Goal: Task Accomplishment & Management: Manage account settings

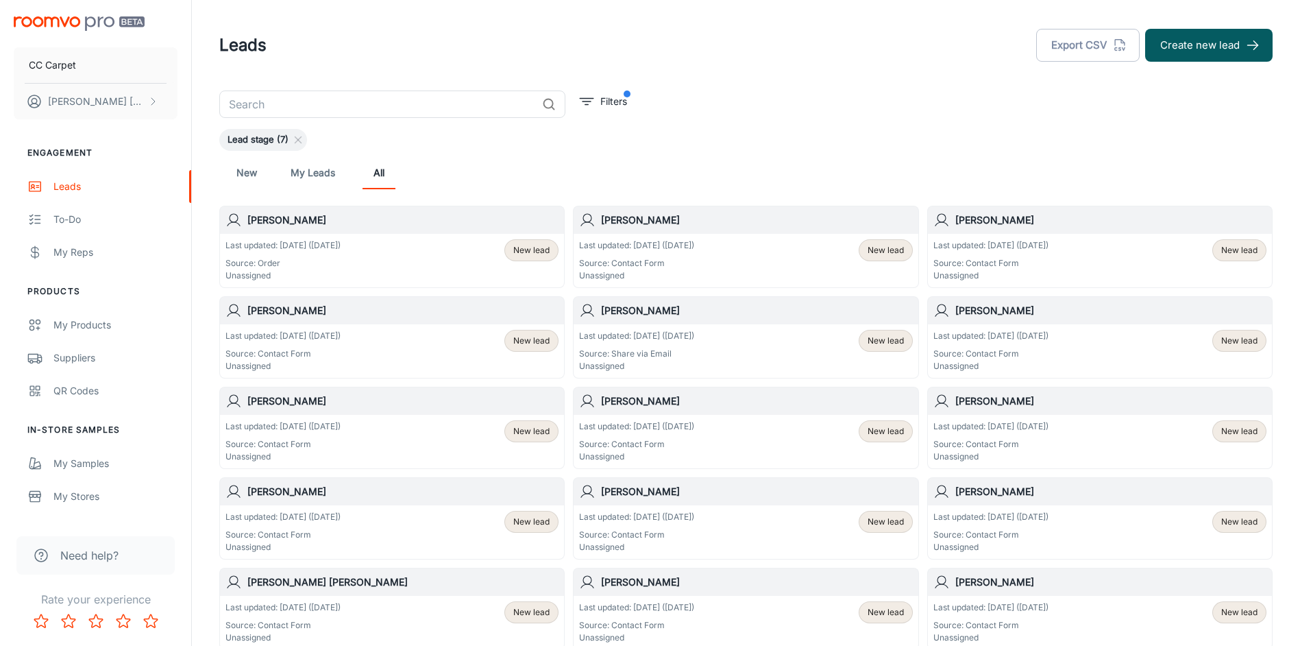
click at [256, 181] on link "New" at bounding box center [246, 172] width 33 height 33
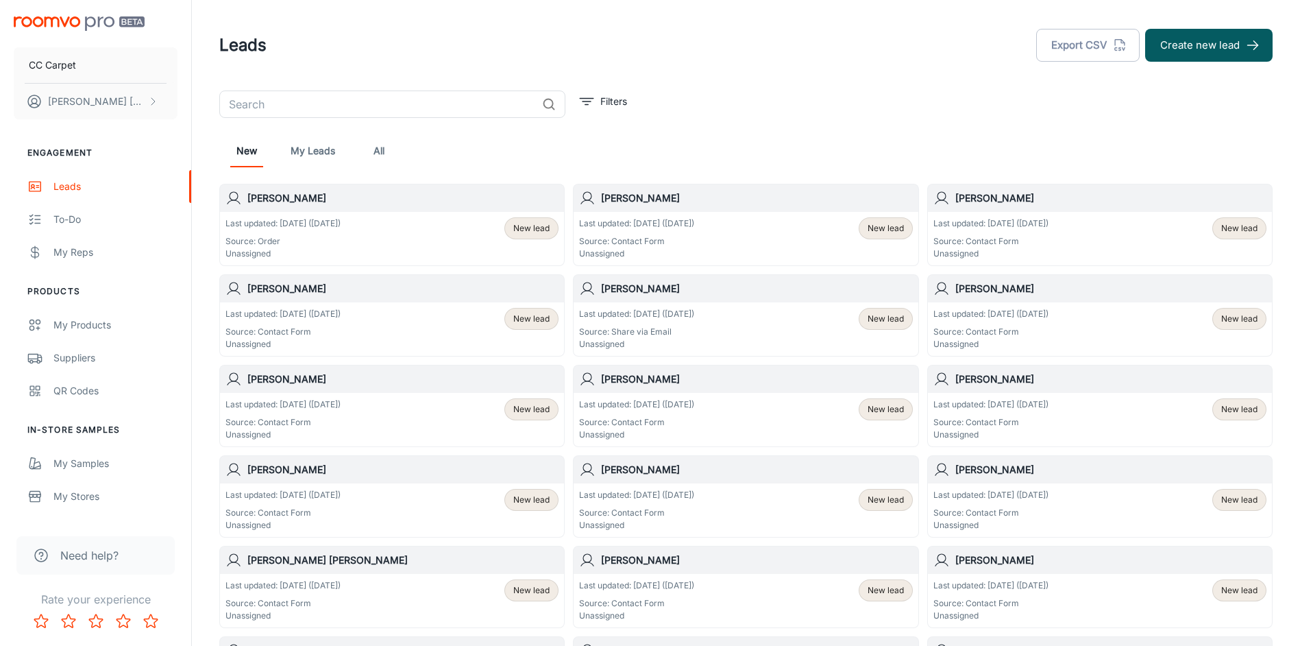
click at [653, 202] on h6 "[PERSON_NAME]" at bounding box center [756, 198] width 311 height 15
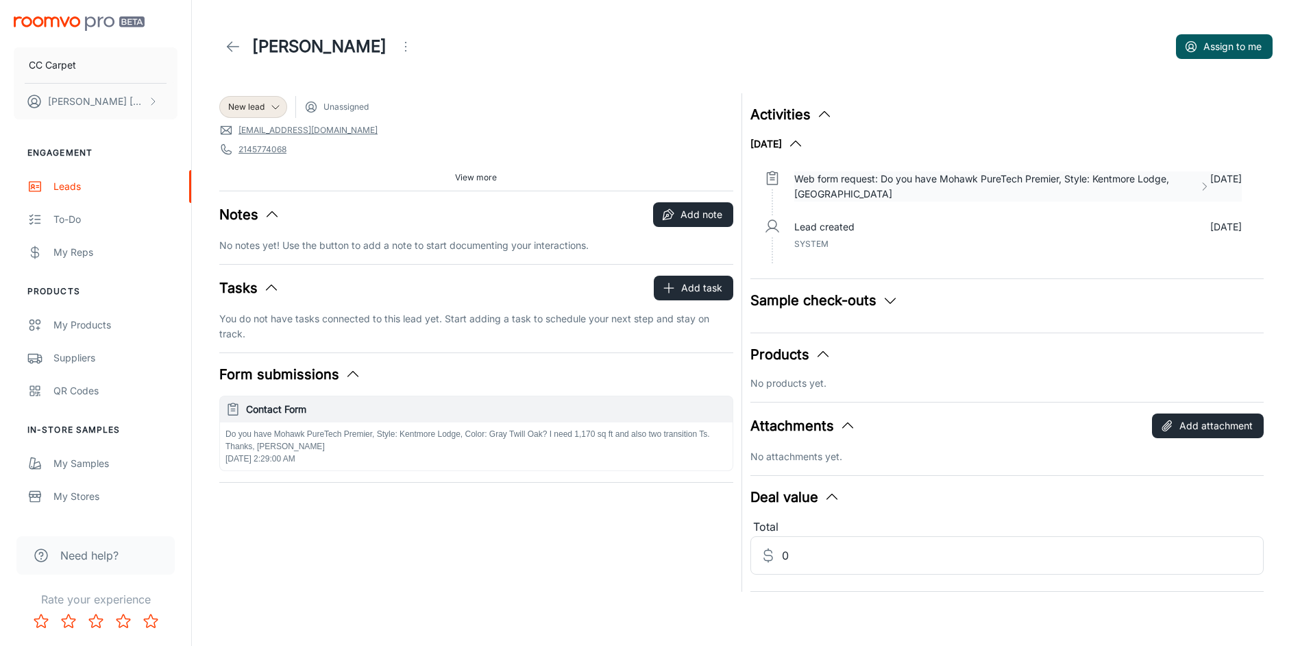
click at [965, 188] on p "Web form request: Do you have Mohawk PureTech Premier, Style: Kentmore Lodge, […" at bounding box center [994, 186] width 400 height 30
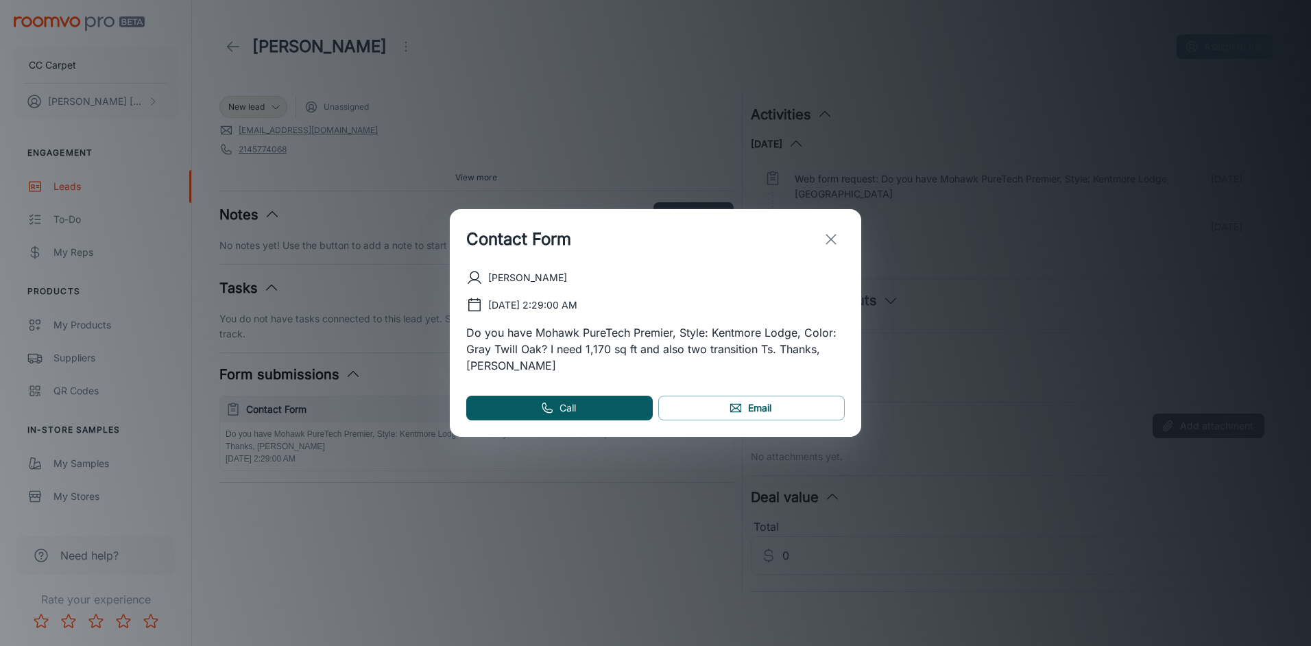
click at [965, 188] on div "Contact Form [PERSON_NAME] [DATE] 2:29:00 AM Do you have Mohawk PureTech Premie…" at bounding box center [655, 323] width 1311 height 646
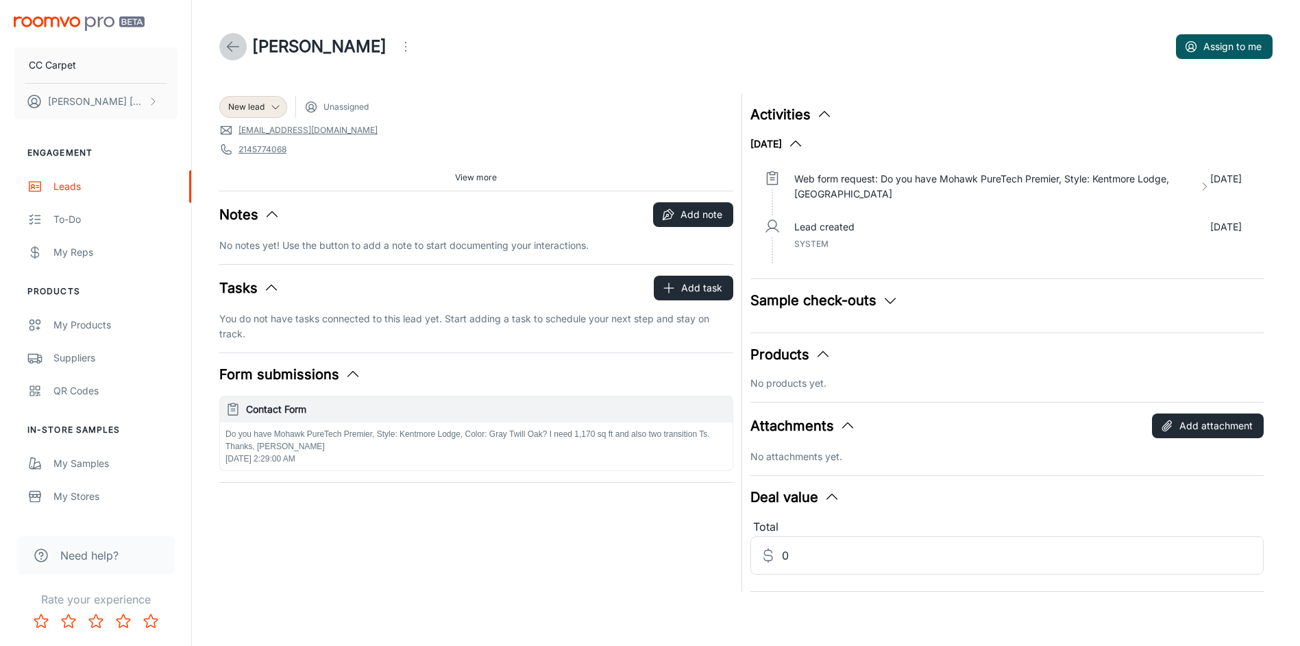
click at [235, 44] on icon at bounding box center [233, 46] width 16 height 16
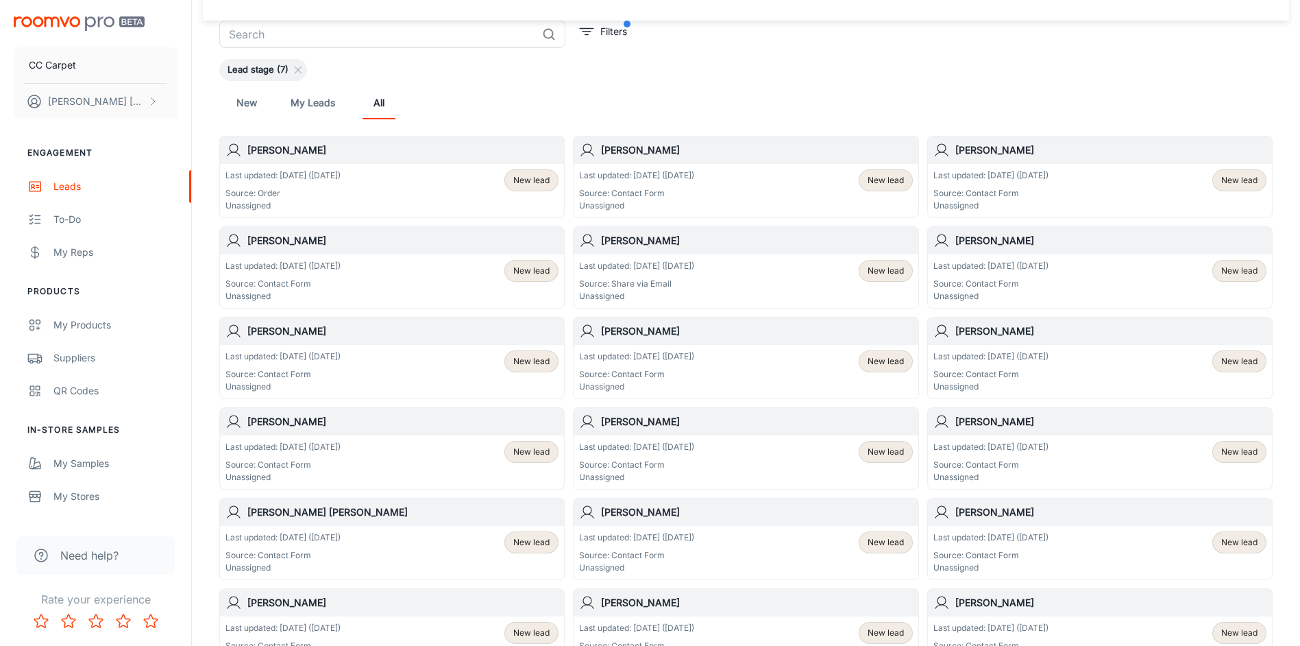
scroll to position [114, 0]
